Goal: Transaction & Acquisition: Purchase product/service

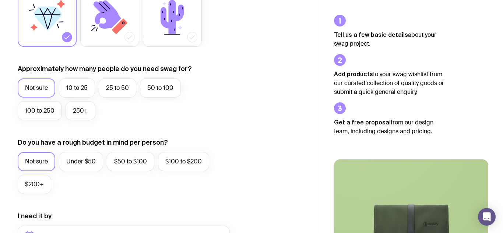
scroll to position [153, 0]
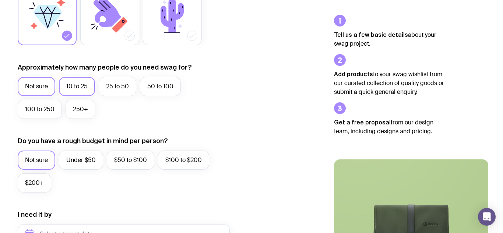
click at [75, 91] on label "10 to 25" at bounding box center [77, 86] width 36 height 19
click at [0, 0] on input "10 to 25" at bounding box center [0, 0] width 0 height 0
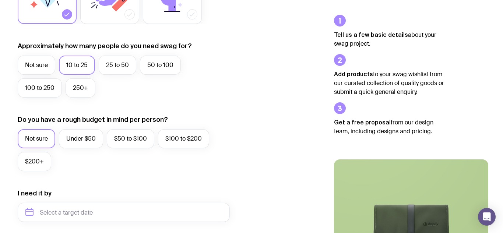
scroll to position [177, 0]
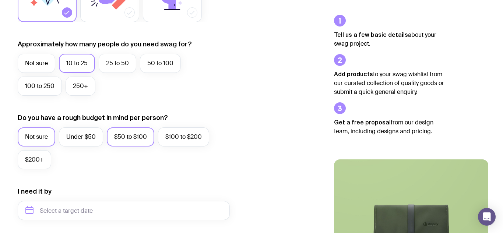
click at [130, 134] on label "$50 to $100" at bounding box center [130, 136] width 47 height 19
click at [0, 0] on input "$50 to $100" at bounding box center [0, 0] width 0 height 0
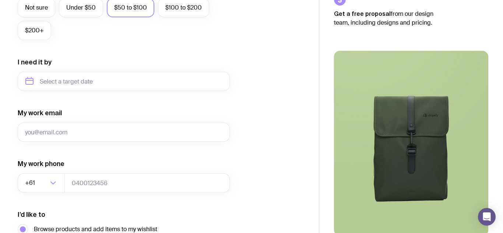
scroll to position [306, 0]
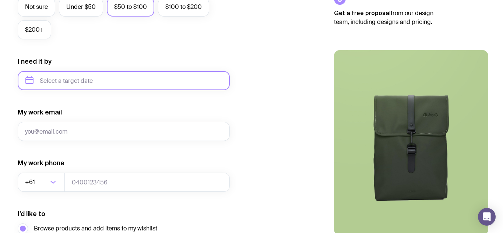
click at [57, 82] on input "text" at bounding box center [124, 80] width 212 height 19
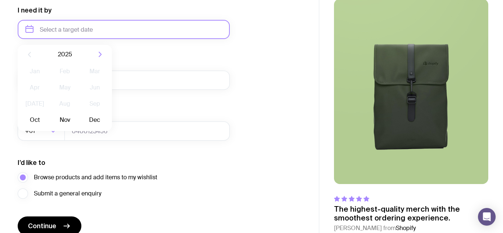
scroll to position [358, 0]
click at [34, 125] on button "Oct" at bounding box center [34, 119] width 27 height 15
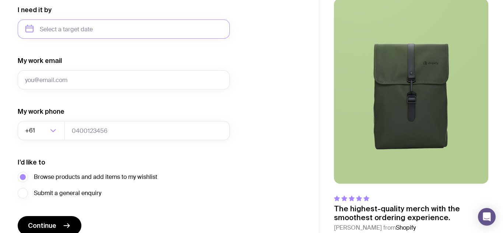
type input "[DATE]"
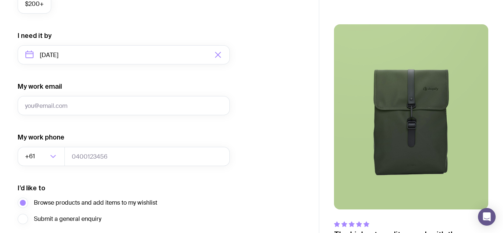
scroll to position [328, 0]
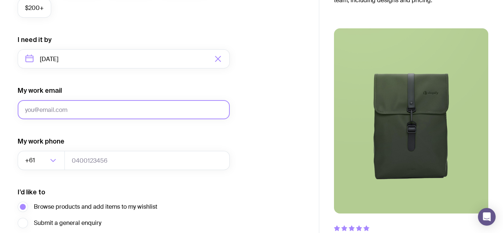
click at [29, 111] on input "My work email" at bounding box center [124, 109] width 212 height 19
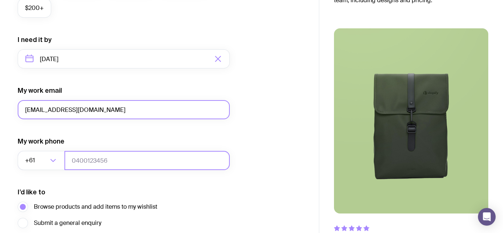
type input "[EMAIL_ADDRESS][DOMAIN_NAME]"
click at [75, 162] on input "tel" at bounding box center [146, 160] width 165 height 19
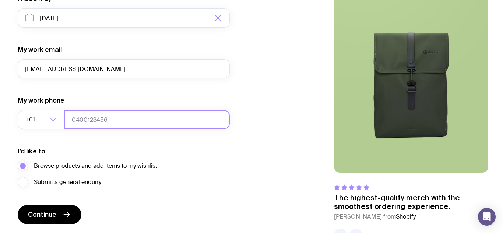
scroll to position [393, 0]
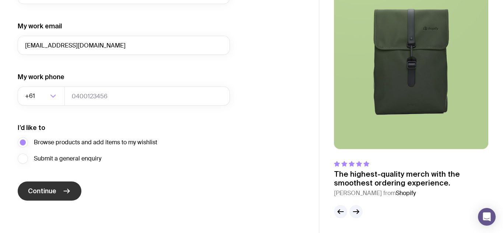
click at [46, 189] on span "Continue" at bounding box center [42, 191] width 28 height 9
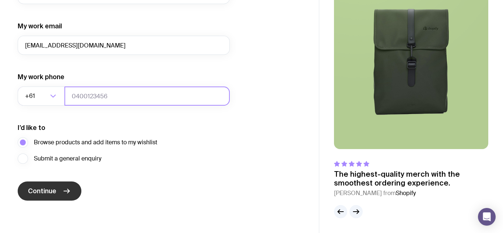
type input "4"
type input "0414937721"
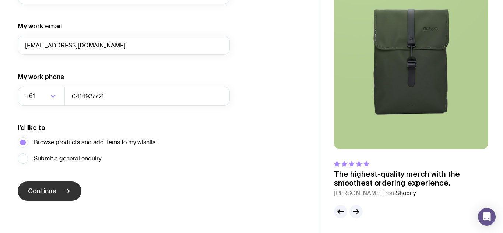
click at [48, 195] on span "Continue" at bounding box center [42, 191] width 28 height 9
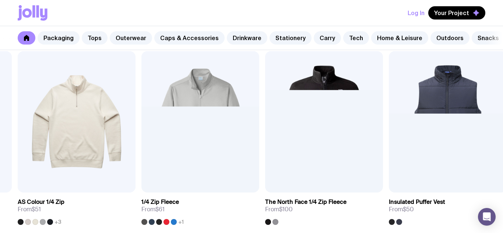
scroll to position [627, 0]
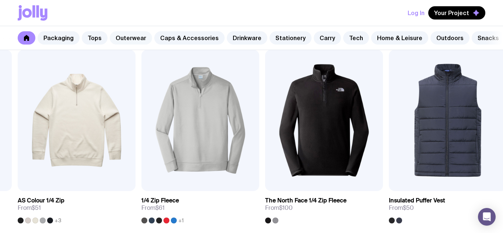
click at [132, 37] on link "Outerwear" at bounding box center [131, 37] width 42 height 13
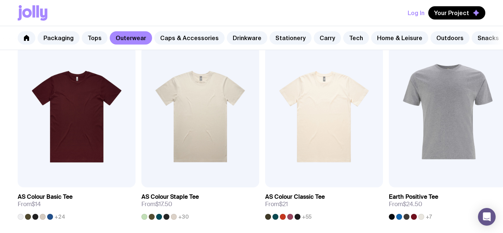
scroll to position [388, 0]
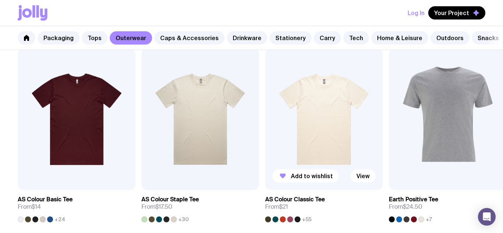
click at [323, 120] on img at bounding box center [324, 119] width 118 height 141
click at [359, 177] on link "View" at bounding box center [362, 175] width 25 height 13
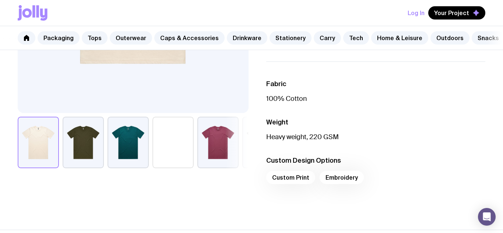
scroll to position [226, 0]
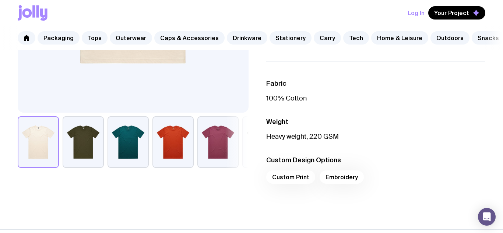
click at [286, 178] on div "Custom Print Embroidery" at bounding box center [375, 179] width 219 height 18
click at [329, 178] on div "Custom Print Embroidery" at bounding box center [375, 179] width 219 height 18
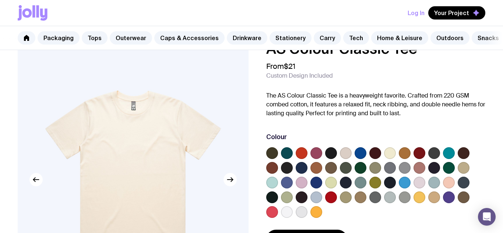
scroll to position [0, 0]
